Goal: Information Seeking & Learning: Learn about a topic

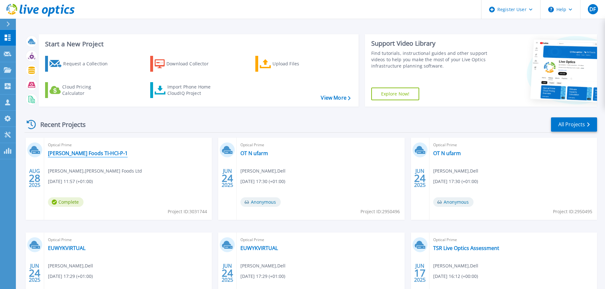
click at [65, 156] on link "[PERSON_NAME] Foods TI-HCI-P-1" at bounding box center [88, 153] width 80 height 6
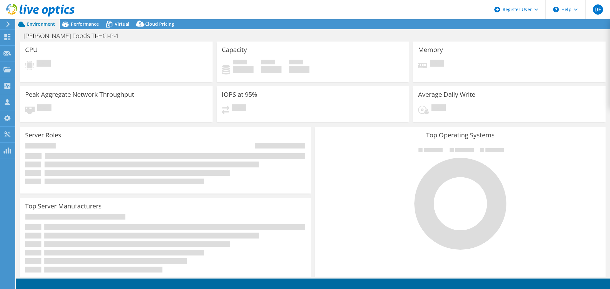
select select "USD"
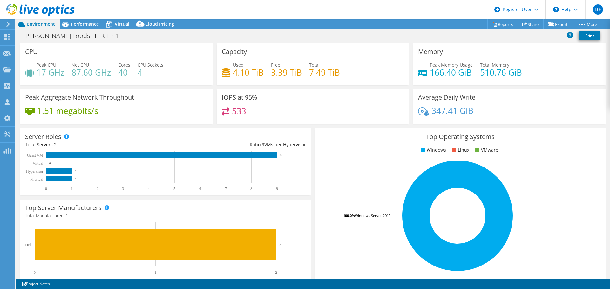
drag, startPoint x: 85, startPoint y: 26, endPoint x: 91, endPoint y: 31, distance: 7.4
click at [85, 26] on span "Performance" at bounding box center [85, 24] width 28 height 6
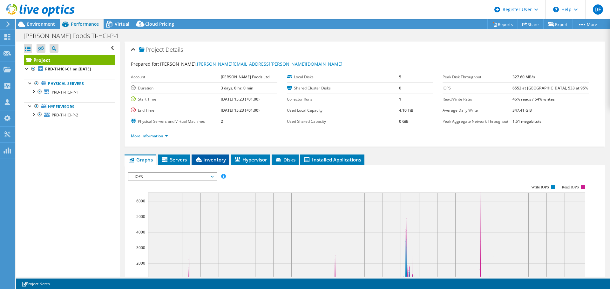
click at [201, 163] on li "Inventory" at bounding box center [210, 160] width 37 height 11
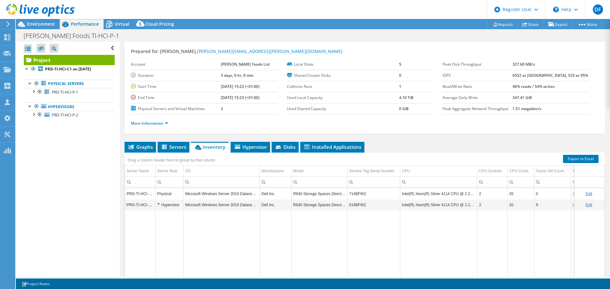
scroll to position [48, 0]
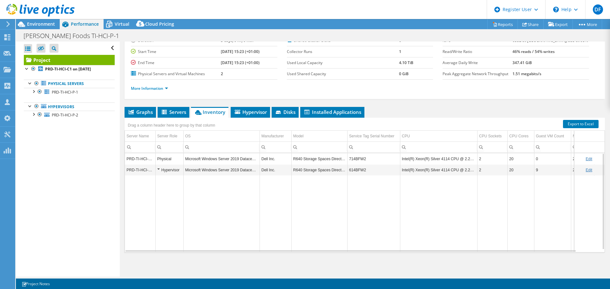
click at [354, 158] on td "714BFW2" at bounding box center [373, 158] width 53 height 11
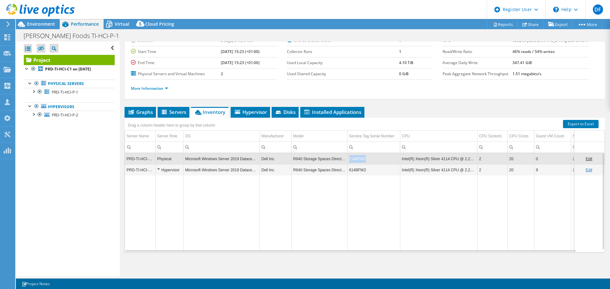
click at [354, 158] on td "714BFW2" at bounding box center [373, 158] width 53 height 11
copy td "714BFW2"
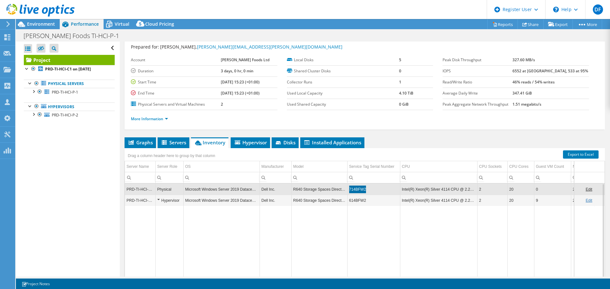
scroll to position [0, 0]
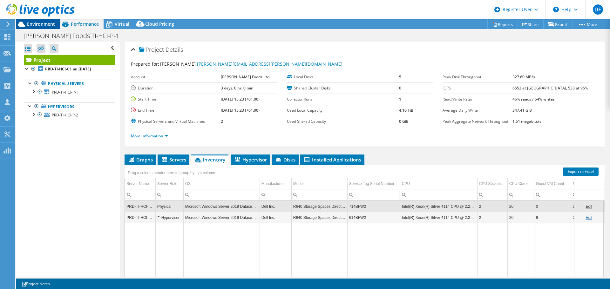
click at [44, 24] on span "Environment" at bounding box center [41, 24] width 28 height 6
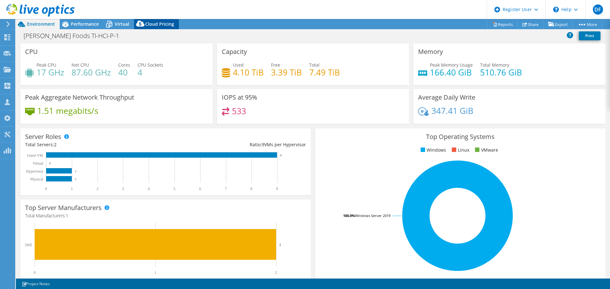
click at [150, 23] on span "Cloud Pricing" at bounding box center [159, 24] width 29 height 6
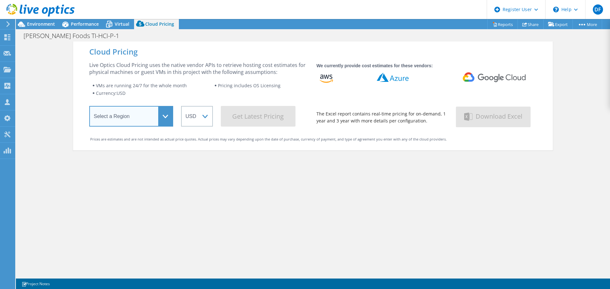
click at [159, 120] on select "Select a Region [GEOGRAPHIC_DATA] ([GEOGRAPHIC_DATA]) [GEOGRAPHIC_DATA] ([GEOGR…" at bounding box center [131, 116] width 84 height 21
select select "EULondon"
click at [89, 107] on select "Select a Region [GEOGRAPHIC_DATA] ([GEOGRAPHIC_DATA]) [GEOGRAPHIC_DATA] ([GEOGR…" at bounding box center [131, 116] width 84 height 21
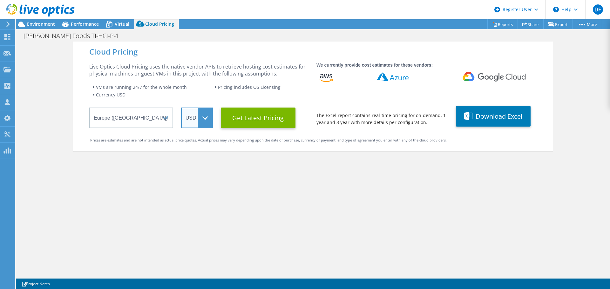
click at [202, 122] on select "ARS AUD BRL CAD CHF CLP CNY DKK EUR GBP HKD HUF INR JPY MXN MYR NOK NZD PEN SEK…" at bounding box center [197, 118] width 32 height 21
click at [181, 108] on select "ARS AUD BRL CAD CHF CLP CNY DKK EUR GBP HKD HUF INR JPY MXN MYR NOK NZD PEN SEK…" at bounding box center [197, 118] width 32 height 21
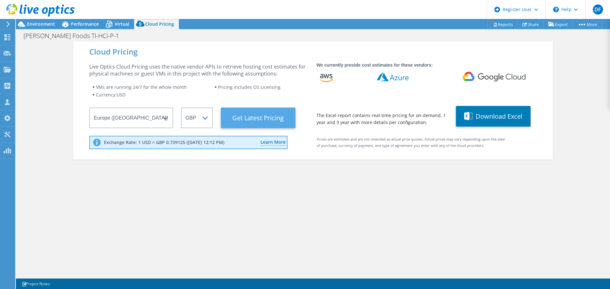
click at [251, 119] on Latest "Get Latest Pricing" at bounding box center [258, 118] width 75 height 21
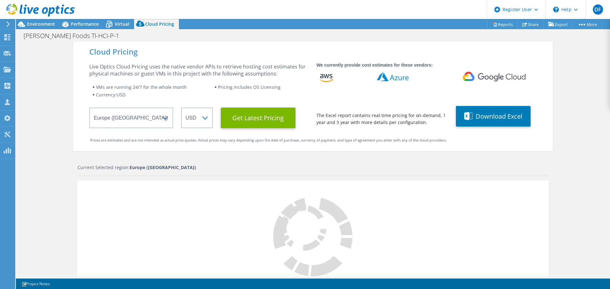
select select "GBP"
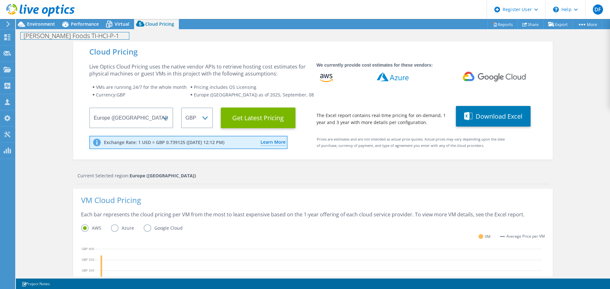
click at [49, 29] on div "[PERSON_NAME] Foods TI-HCI-P-1 Print" at bounding box center [313, 35] width 594 height 12
click at [47, 26] on span "Environment" at bounding box center [41, 24] width 28 height 6
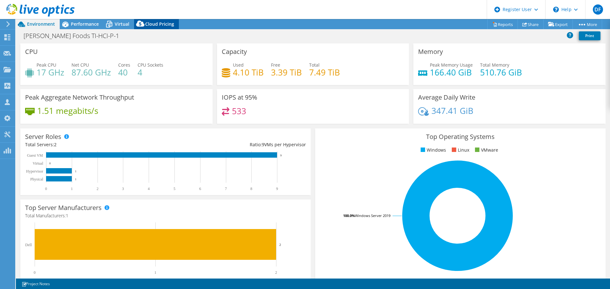
click at [158, 21] on span "Cloud Pricing" at bounding box center [159, 24] width 29 height 6
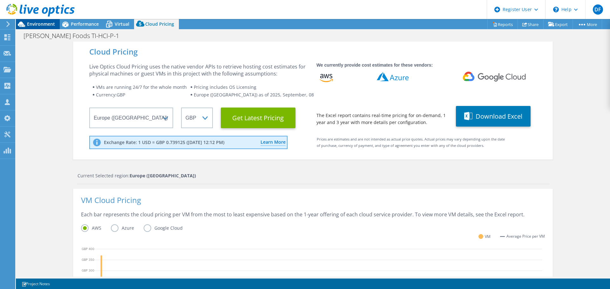
click at [45, 24] on span "Environment" at bounding box center [41, 24] width 28 height 6
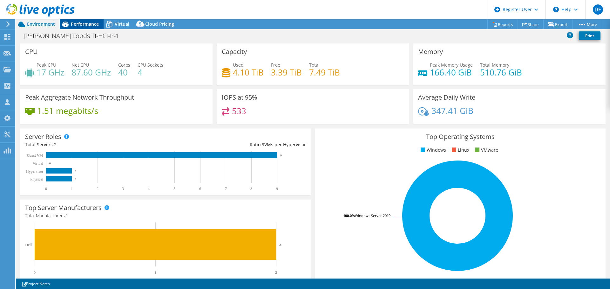
click at [84, 25] on span "Performance" at bounding box center [85, 24] width 28 height 6
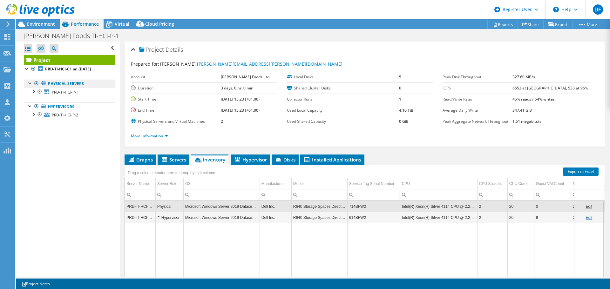
click at [49, 84] on link "Physical Servers" at bounding box center [69, 84] width 91 height 8
click at [30, 84] on div at bounding box center [30, 83] width 6 height 6
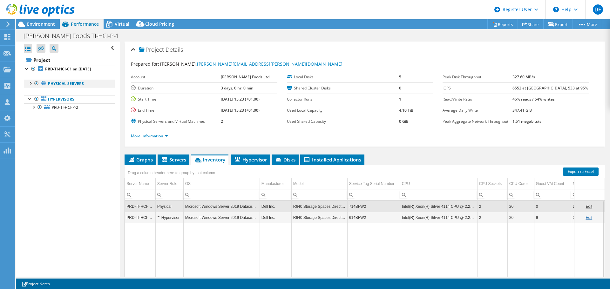
click at [30, 84] on div at bounding box center [30, 83] width 6 height 6
click at [33, 24] on span "Environment" at bounding box center [41, 24] width 28 height 6
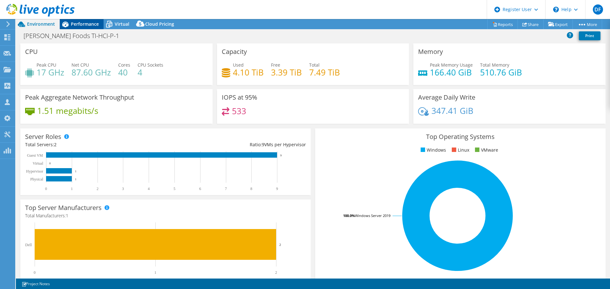
click at [89, 22] on span "Performance" at bounding box center [85, 24] width 28 height 6
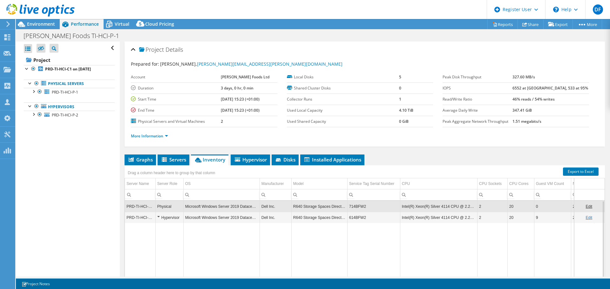
scroll to position [32, 0]
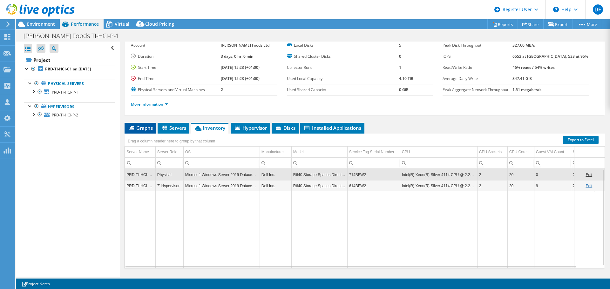
click at [143, 130] on span "Graphs" at bounding box center [140, 128] width 25 height 6
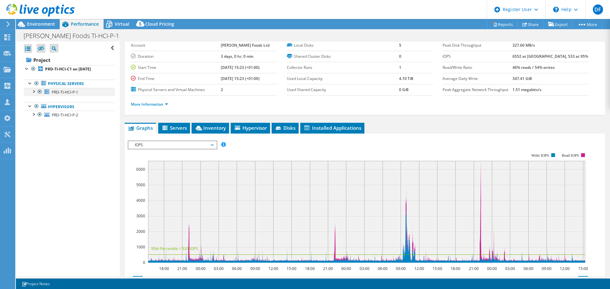
click at [39, 92] on div at bounding box center [40, 92] width 6 height 8
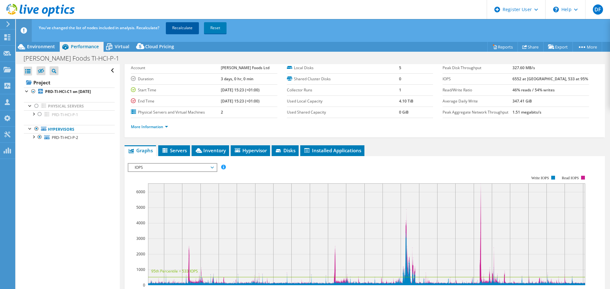
click at [182, 28] on link "Recalculate" at bounding box center [182, 27] width 33 height 11
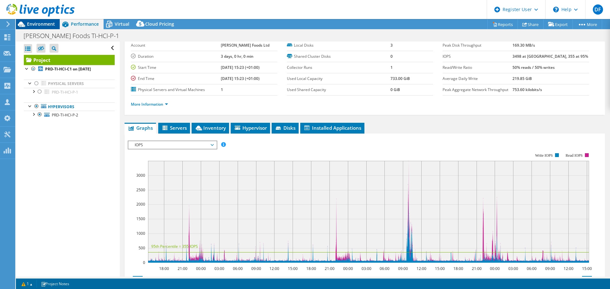
click at [40, 23] on span "Environment" at bounding box center [41, 24] width 28 height 6
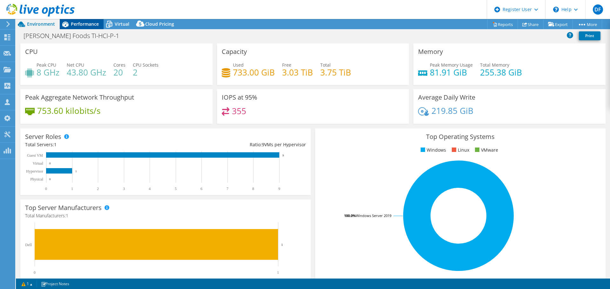
click at [85, 26] on span "Performance" at bounding box center [85, 24] width 28 height 6
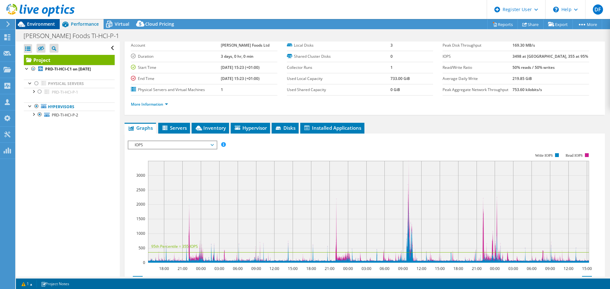
click at [55, 23] on span "Environment" at bounding box center [41, 24] width 28 height 6
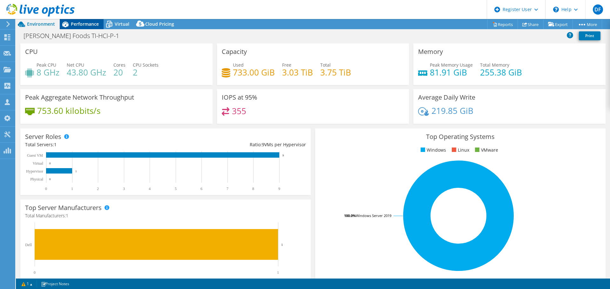
click at [80, 21] on span "Performance" at bounding box center [85, 24] width 28 height 6
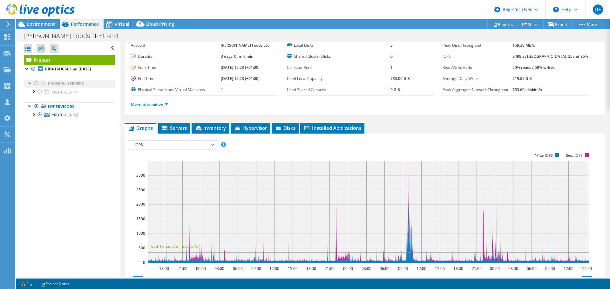
click at [36, 82] on div at bounding box center [36, 84] width 6 height 8
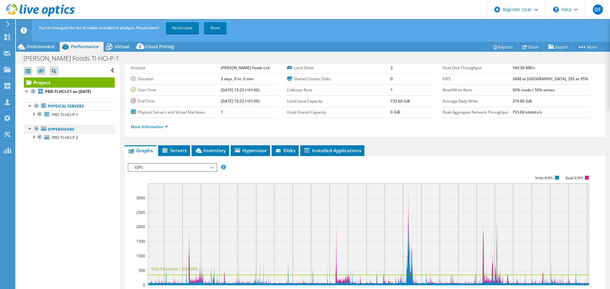
click at [36, 129] on div at bounding box center [36, 129] width 6 height 8
click at [187, 26] on link "Recalculate" at bounding box center [182, 27] width 33 height 11
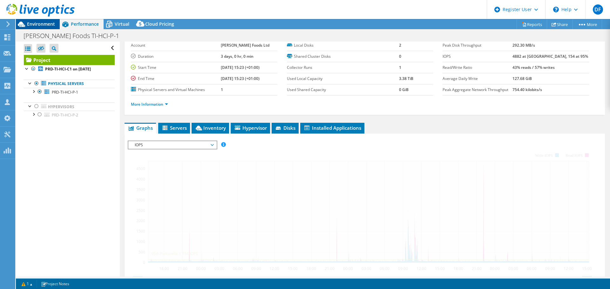
click at [35, 22] on span "Environment" at bounding box center [41, 24] width 28 height 6
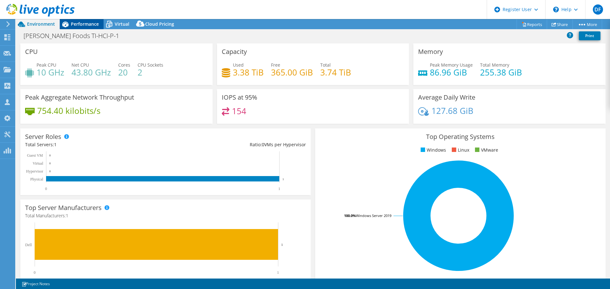
click at [88, 24] on span "Performance" at bounding box center [85, 24] width 28 height 6
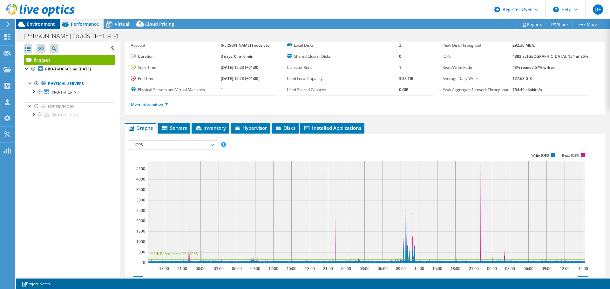
click at [43, 24] on span "Environment" at bounding box center [41, 24] width 28 height 6
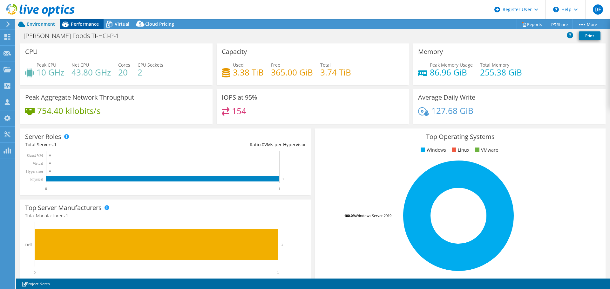
click at [87, 25] on span "Performance" at bounding box center [85, 24] width 28 height 6
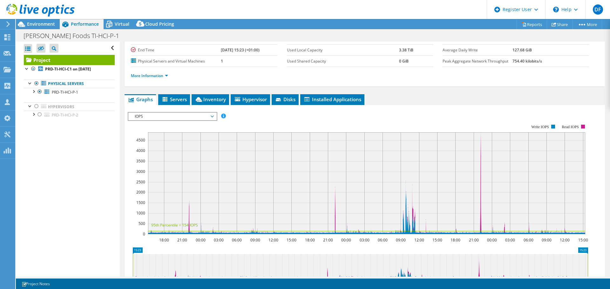
scroll to position [95, 0]
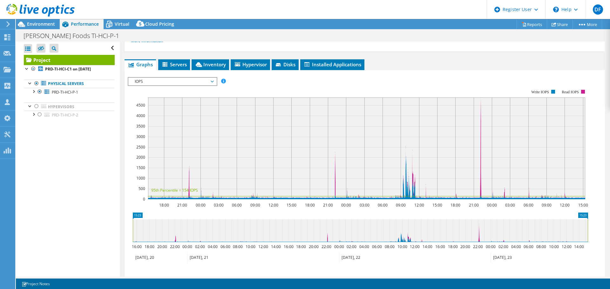
click at [181, 82] on span "IOPS" at bounding box center [172, 82] width 82 height 8
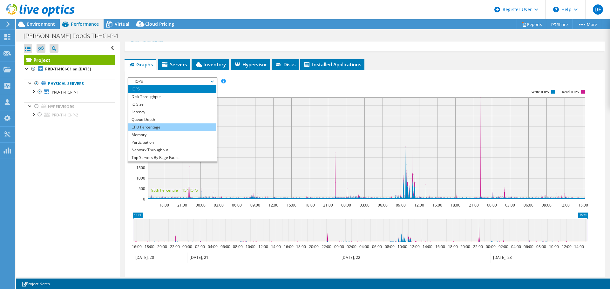
click at [158, 127] on li "CPU Percentage" at bounding box center [172, 128] width 88 height 8
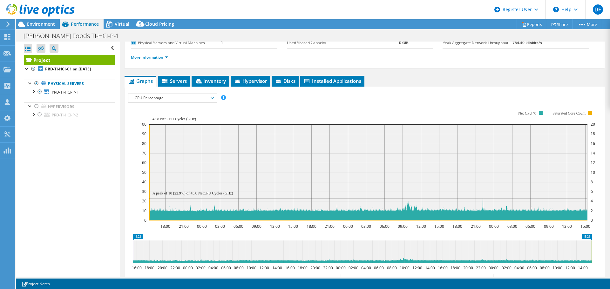
scroll to position [64, 0]
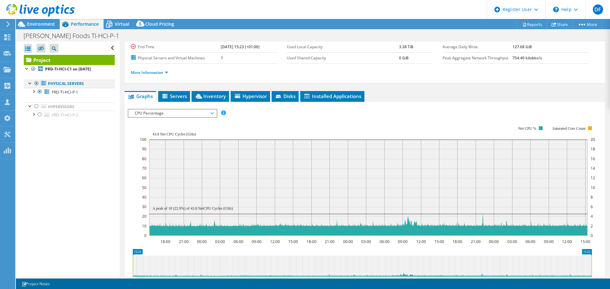
click at [36, 83] on div at bounding box center [36, 84] width 6 height 8
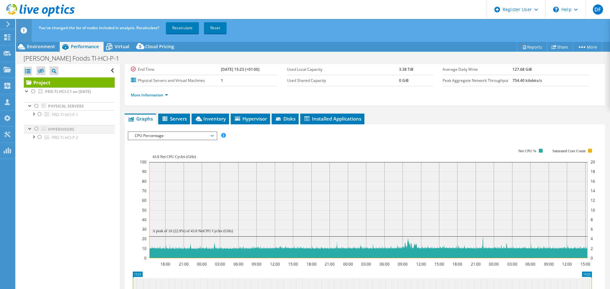
click at [35, 129] on div at bounding box center [36, 129] width 6 height 8
click at [187, 30] on link "Recalculate" at bounding box center [182, 27] width 33 height 11
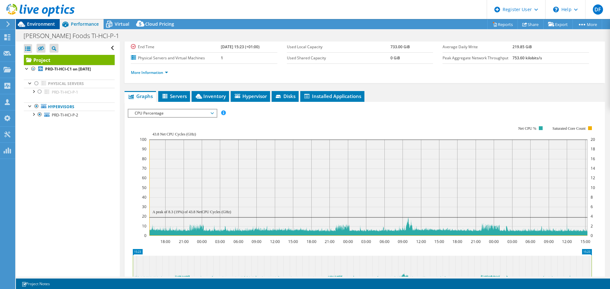
click at [43, 24] on span "Environment" at bounding box center [41, 24] width 28 height 6
